Goal: Information Seeking & Learning: Find specific fact

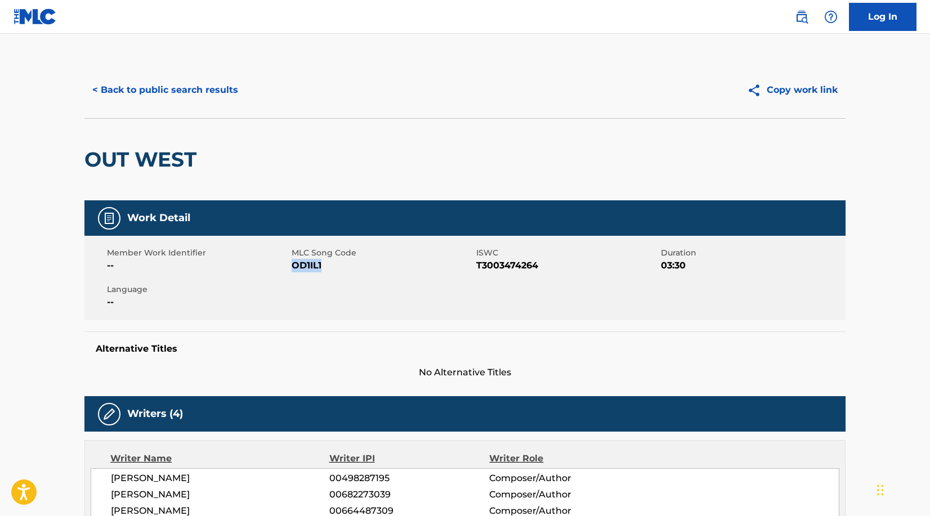
drag, startPoint x: 292, startPoint y: 264, endPoint x: 328, endPoint y: 264, distance: 36.6
click at [328, 264] on span "OD1IL1" at bounding box center [383, 266] width 182 height 14
copy span "OD1IL1"
click at [168, 93] on button "< Back to public search results" at bounding box center [165, 90] width 162 height 28
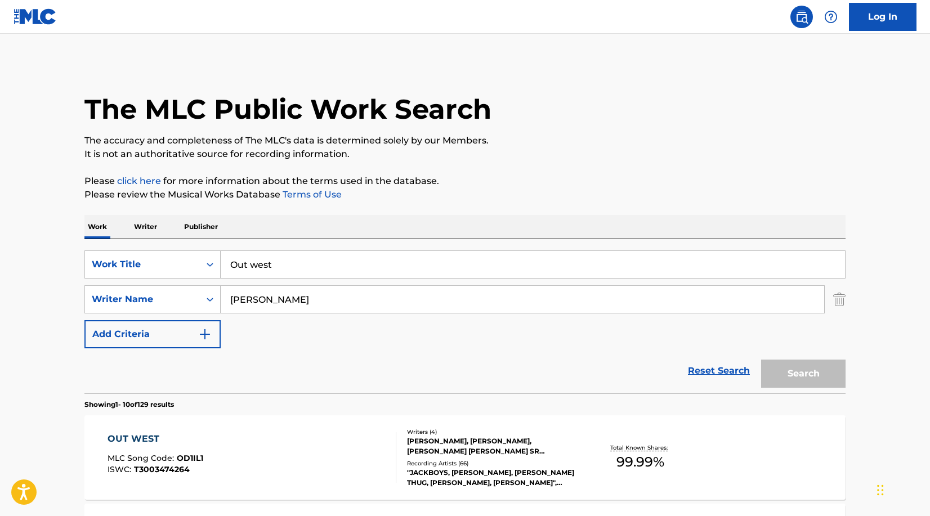
scroll to position [131, 0]
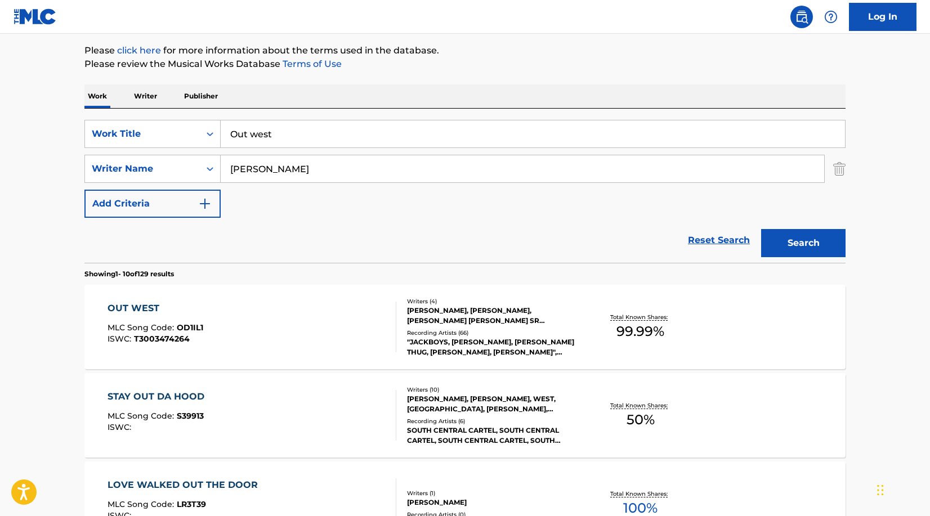
drag, startPoint x: 298, startPoint y: 144, endPoint x: 221, endPoint y: 141, distance: 76.6
click at [219, 142] on div "SearchWithCriteria2f79c4cd-b16c-4732-8cf4-b84f737444cf Work Title Out west" at bounding box center [464, 134] width 761 height 28
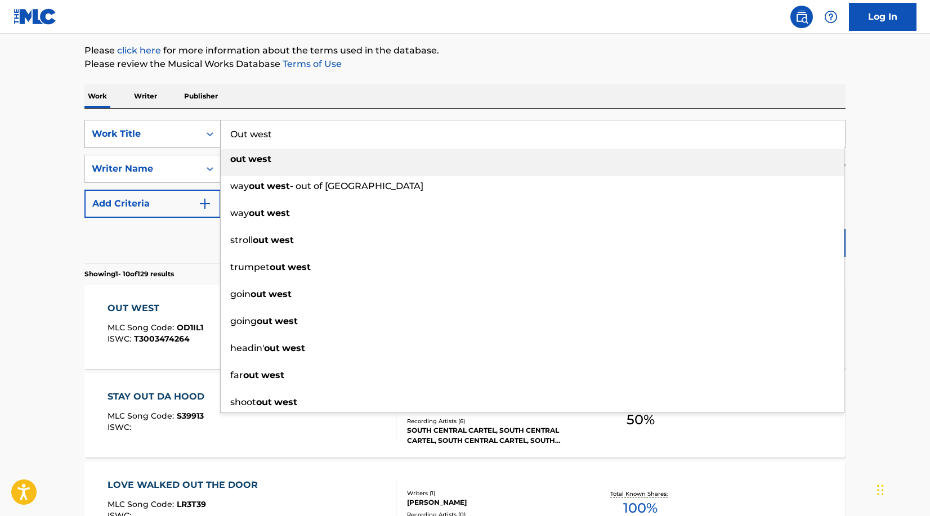
drag, startPoint x: 284, startPoint y: 130, endPoint x: 220, endPoint y: 129, distance: 64.7
click at [220, 129] on div "SearchWithCriteria2f79c4cd-b16c-4732-8cf4-b84f737444cf Work Title Out west out …" at bounding box center [464, 134] width 761 height 28
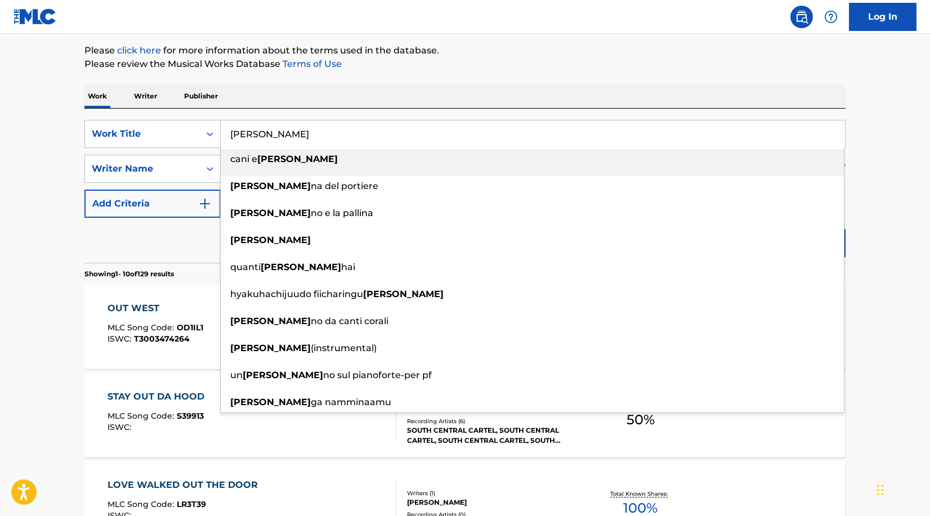
type input "[PERSON_NAME]"
click at [413, 70] on p "Please review the Musical Works Database Terms of Use" at bounding box center [464, 64] width 761 height 14
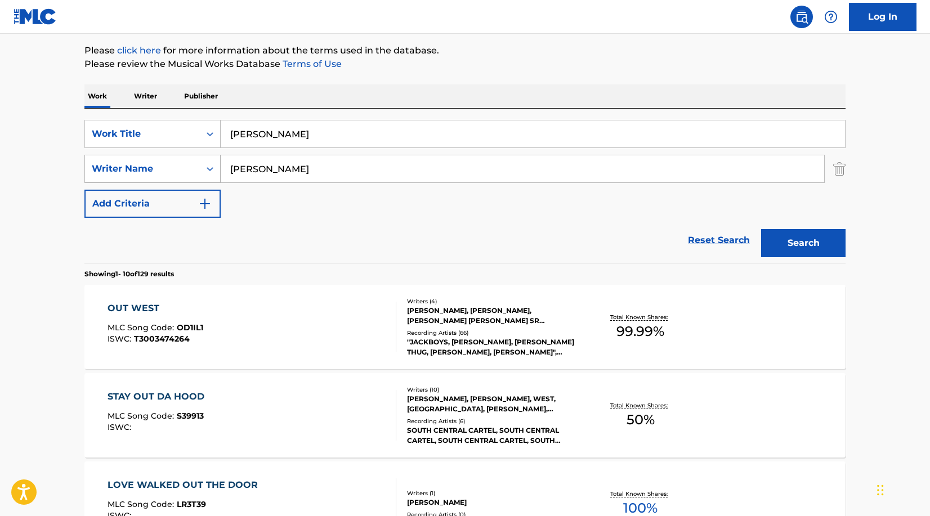
drag, startPoint x: 365, startPoint y: 172, endPoint x: 186, endPoint y: 165, distance: 178.6
click at [186, 165] on div "SearchWithCriteriadb2ea3a8-a035-4498-a2be-5043865f2150 Writer Name [PERSON_NAME]" at bounding box center [464, 169] width 761 height 28
type input "loblack"
click at [761, 229] on button "Search" at bounding box center [803, 243] width 84 height 28
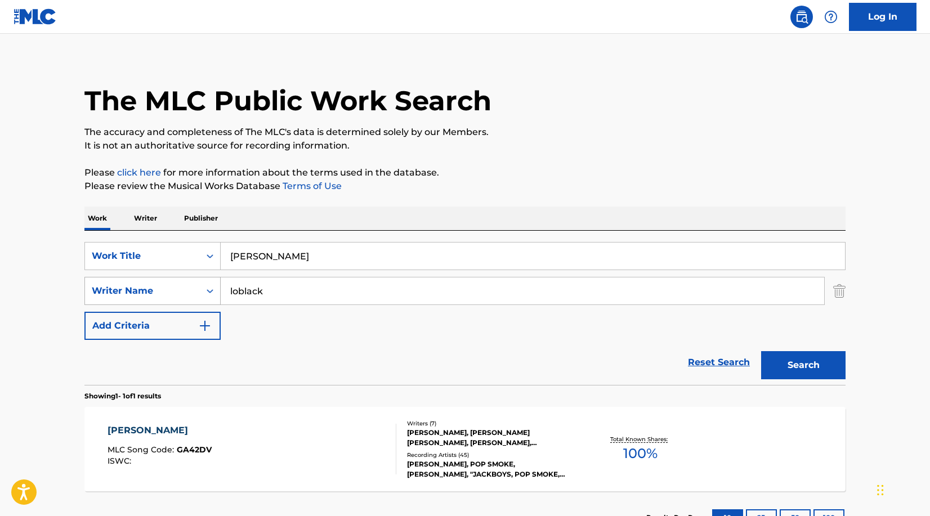
scroll to position [96, 0]
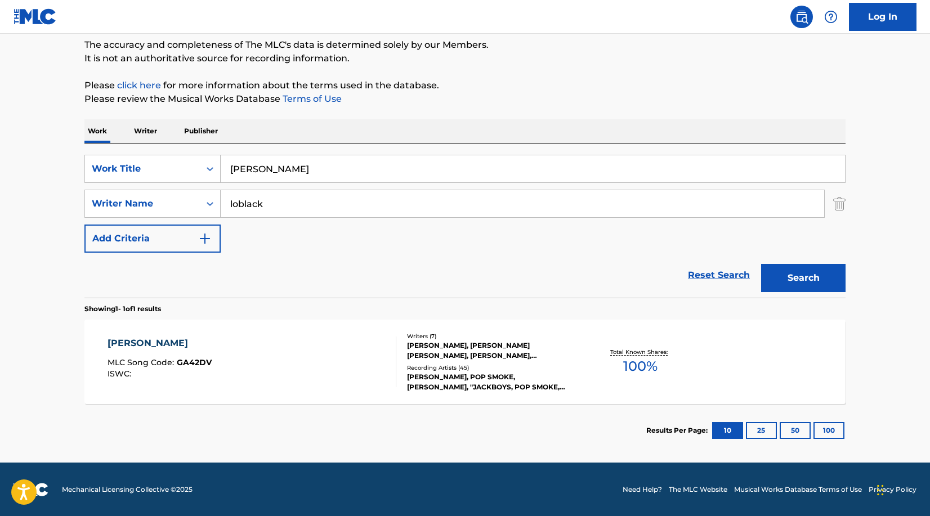
click at [464, 375] on div "[PERSON_NAME], POP SMOKE, [PERSON_NAME], "JACKBOYS, POP SMOKE, [PERSON_NAME], 8…" at bounding box center [492, 382] width 170 height 20
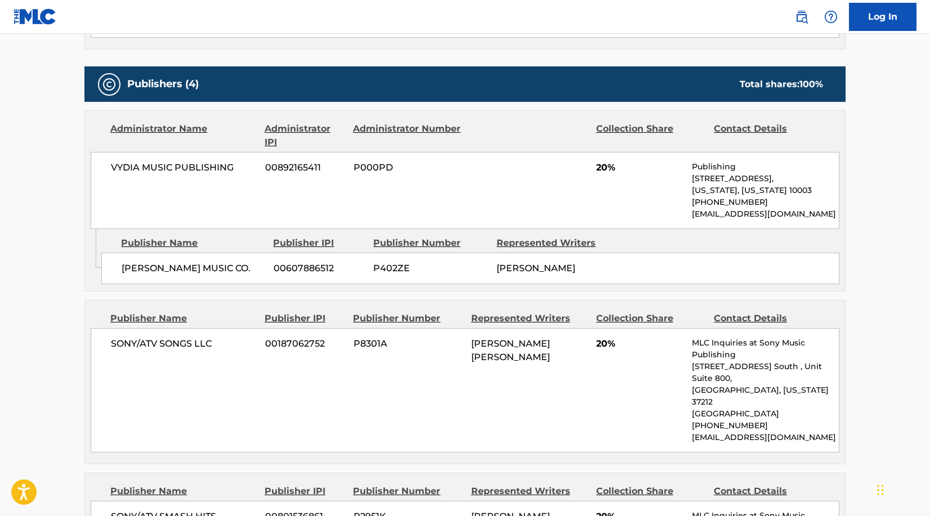
scroll to position [636, 0]
